Goal: Go to known website: Access a specific website the user already knows

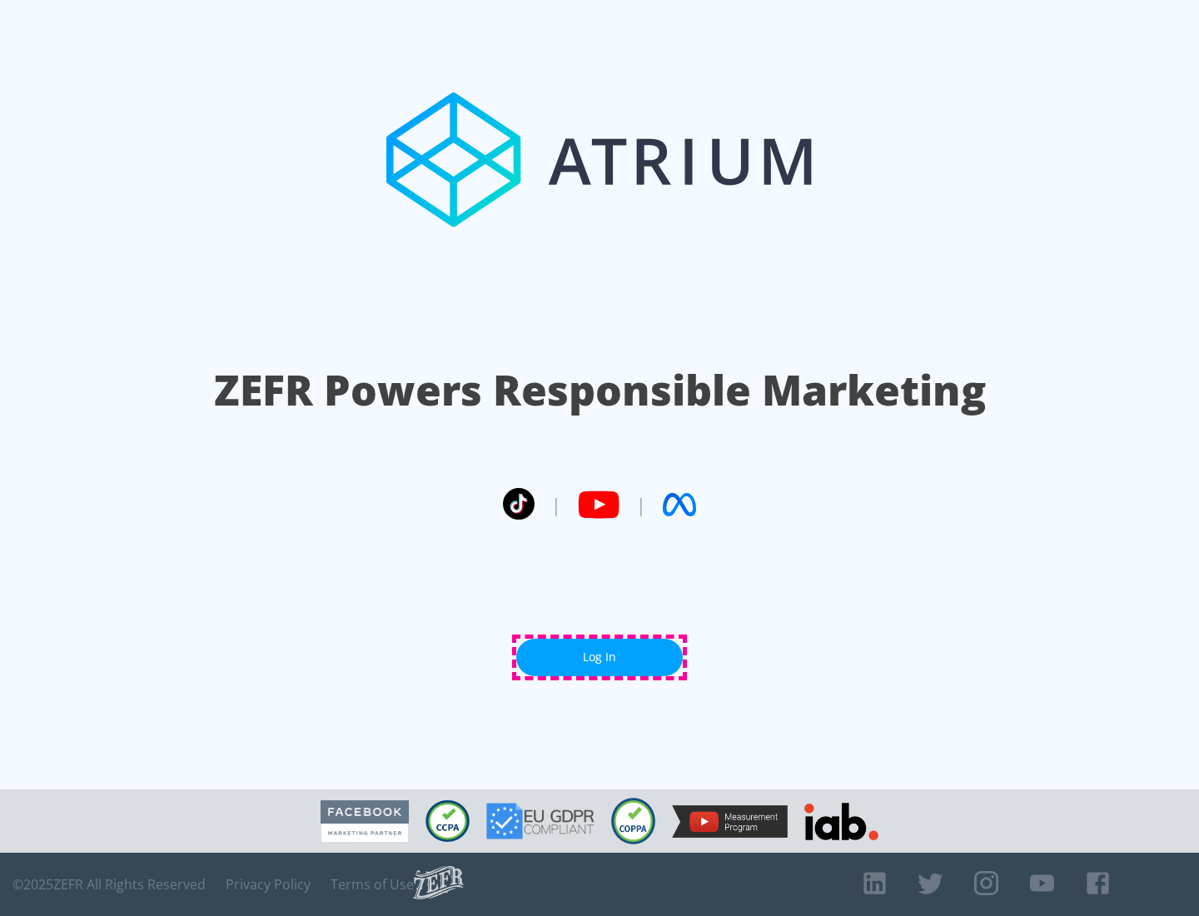
click at [600, 657] on link "Log In" at bounding box center [599, 657] width 167 height 37
